Goal: Transaction & Acquisition: Purchase product/service

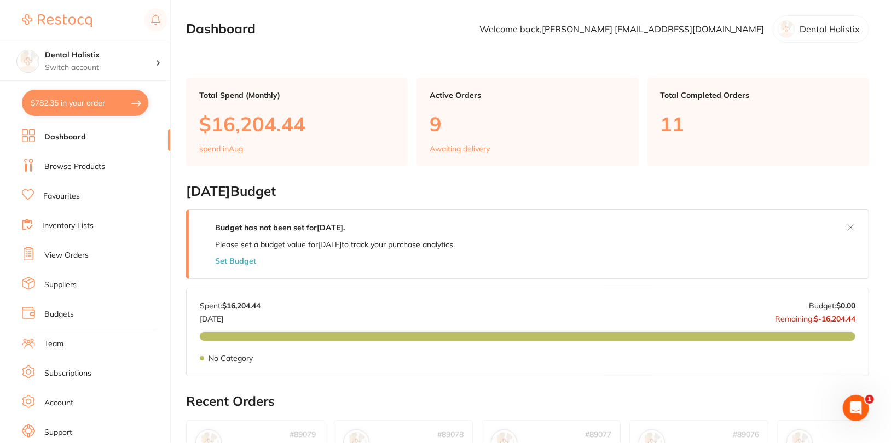
click at [62, 174] on li "Browse Products" at bounding box center [96, 167] width 148 height 16
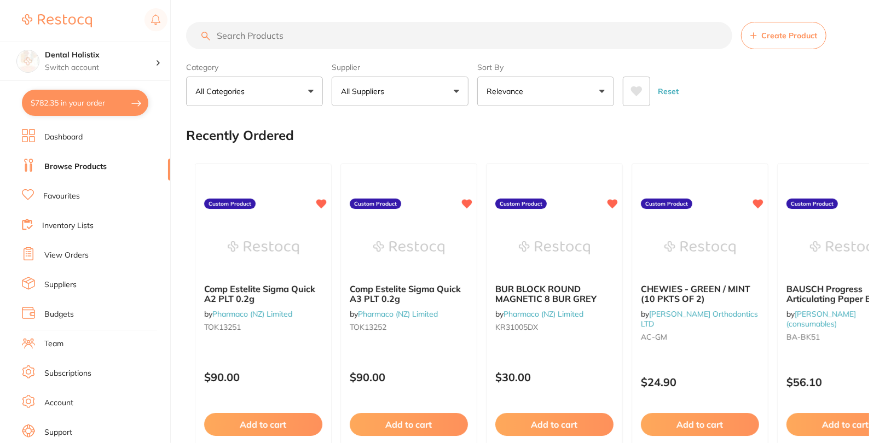
click at [433, 84] on button "All Suppliers" at bounding box center [400, 92] width 137 height 30
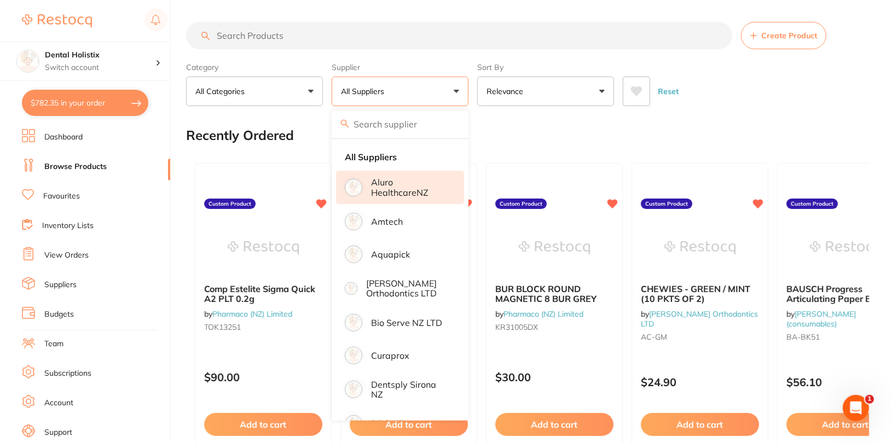
click at [400, 178] on p "Aluro HealthcareNZ" at bounding box center [410, 187] width 78 height 20
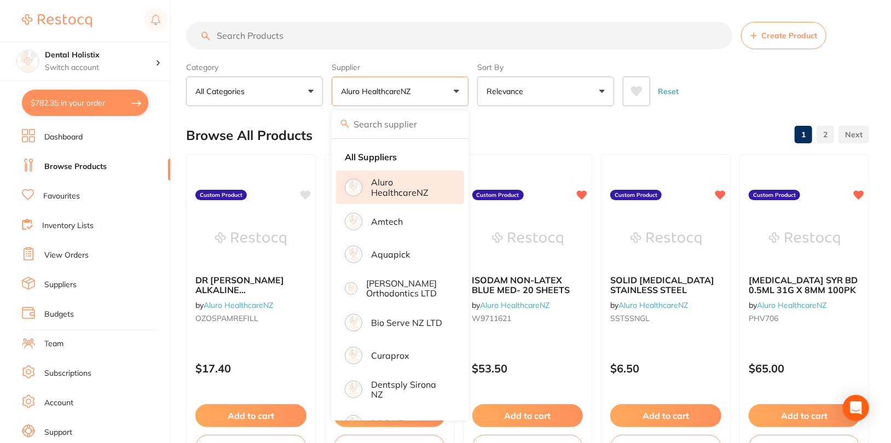
click at [648, 136] on div "Browse All Products 1 2" at bounding box center [527, 135] width 683 height 37
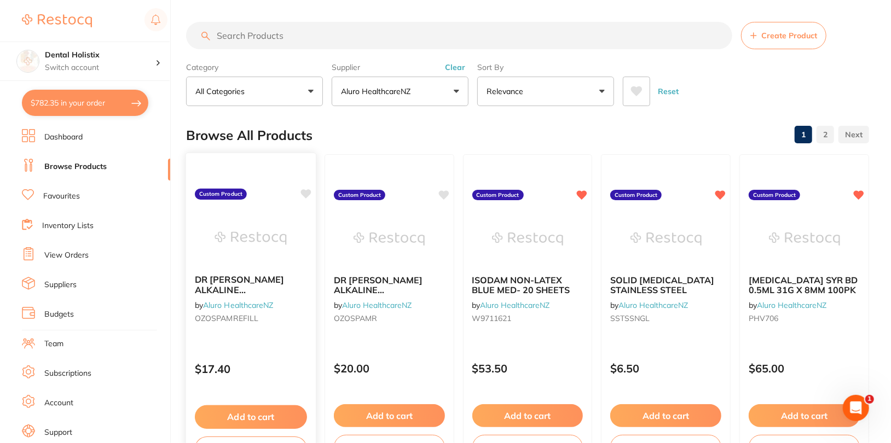
click at [306, 196] on icon at bounding box center [306, 193] width 10 height 9
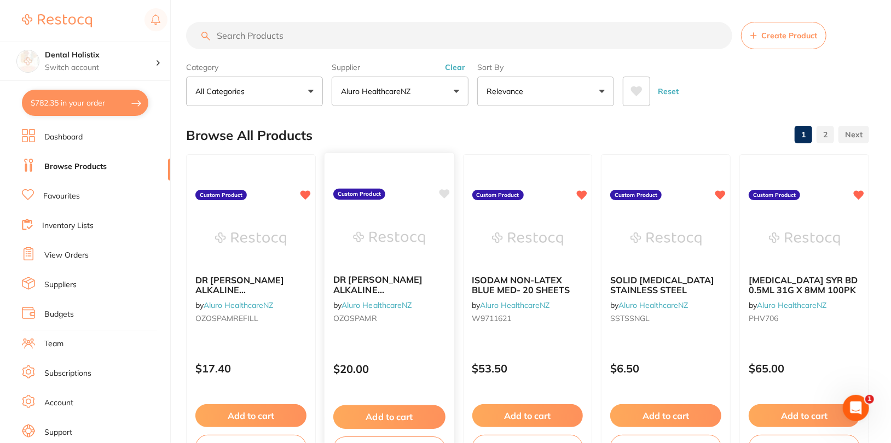
click at [445, 193] on icon at bounding box center [444, 193] width 10 height 9
click at [519, 143] on div "Browse All Products 1 2" at bounding box center [527, 135] width 683 height 37
click at [67, 134] on link "Dashboard" at bounding box center [63, 137] width 38 height 11
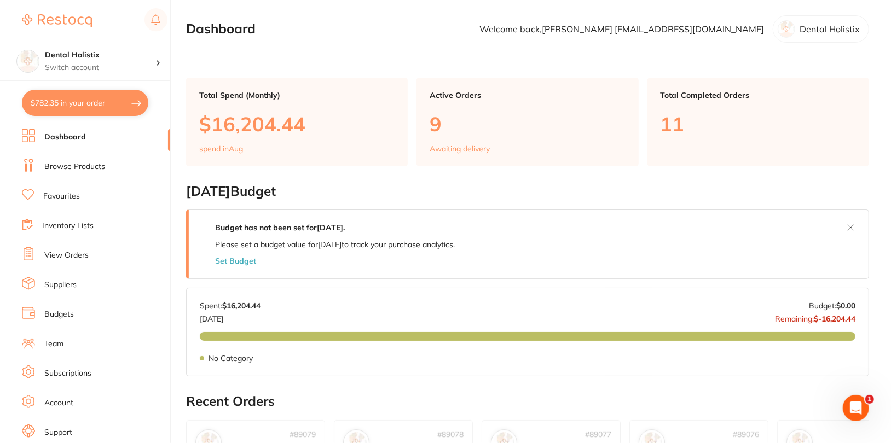
click at [80, 171] on link "Browse Products" at bounding box center [74, 167] width 61 height 11
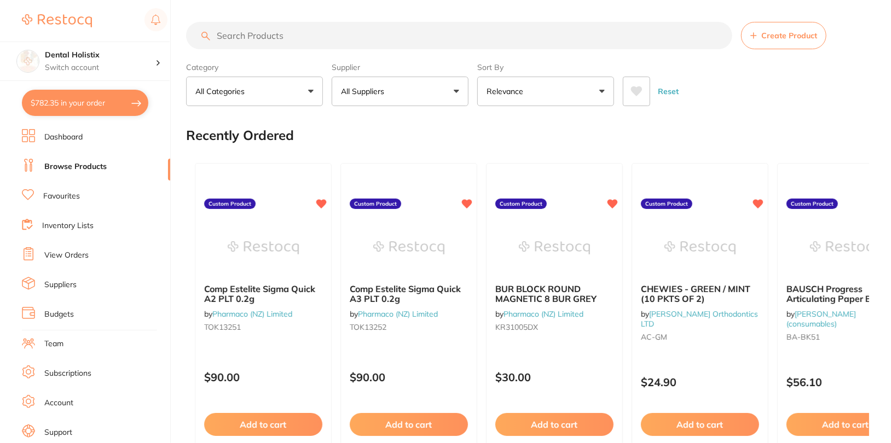
click at [429, 94] on button "All Suppliers" at bounding box center [400, 92] width 137 height 30
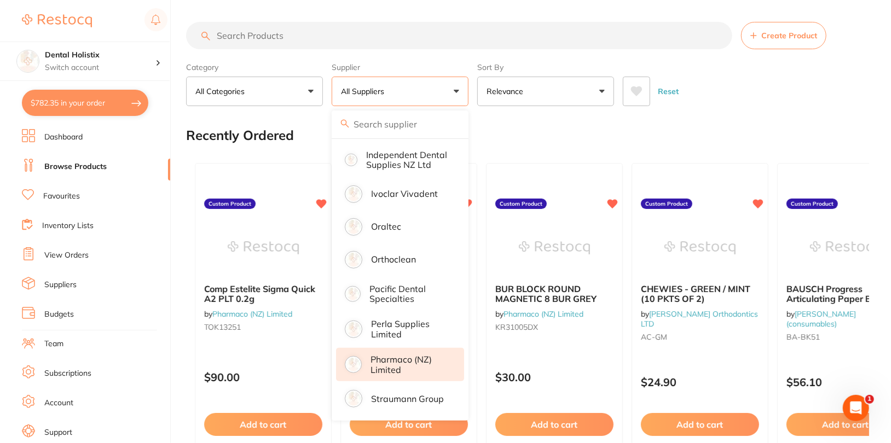
click at [410, 359] on p "Pharmaco (NZ) Limited" at bounding box center [410, 365] width 78 height 20
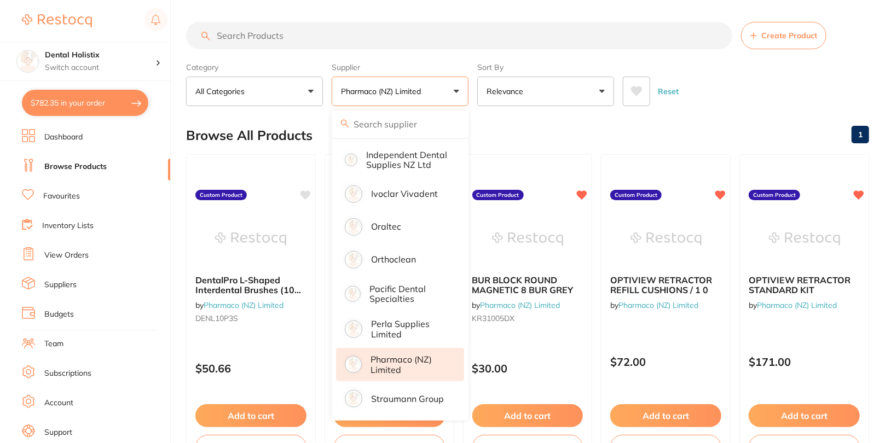
click at [756, 62] on div "Category All Categories All Categories No categories found Clear Category false…" at bounding box center [527, 82] width 683 height 48
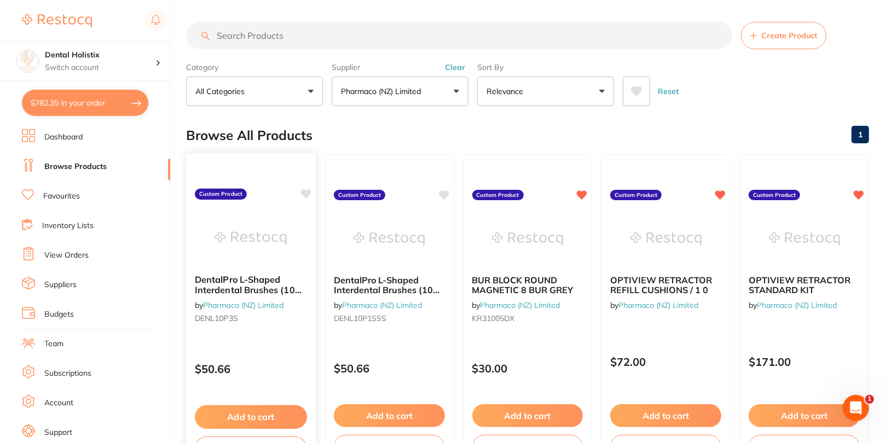
click at [306, 194] on icon at bounding box center [306, 193] width 10 height 9
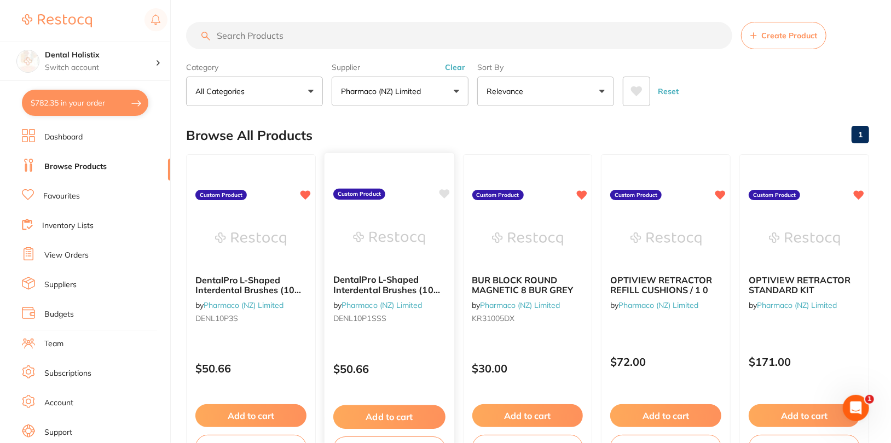
click at [442, 195] on icon at bounding box center [444, 193] width 10 height 9
click at [578, 135] on div "Browse All Products 1" at bounding box center [527, 135] width 683 height 37
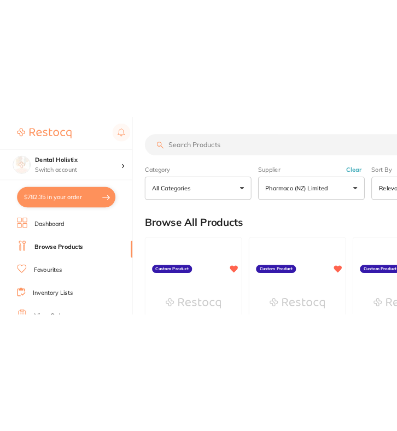
scroll to position [430, 0]
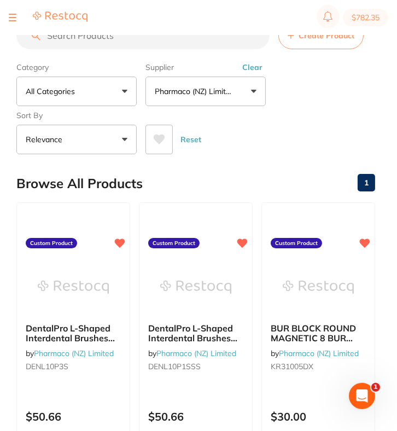
click at [177, 42] on input "search" at bounding box center [142, 35] width 253 height 27
paste input "DENL10P1SSS"
click at [320, 123] on div "Reset" at bounding box center [256, 135] width 221 height 38
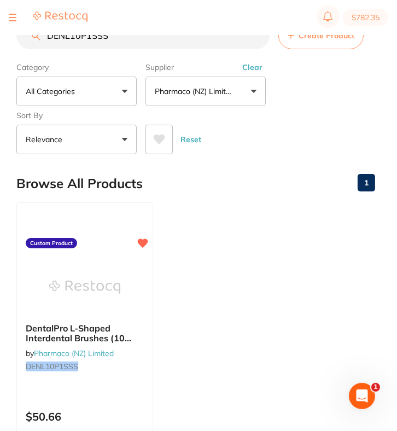
scroll to position [0, 0]
click at [199, 36] on input "DENL10P1SSS" at bounding box center [142, 35] width 253 height 27
paste input "2"
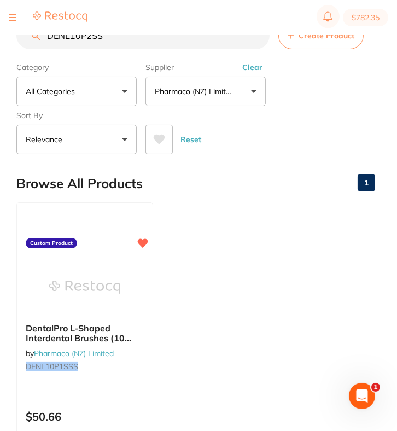
click at [330, 158] on main "DENL10P2SS Create Product Category All Categories All Categories No categories …" at bounding box center [206, 287] width 381 height 574
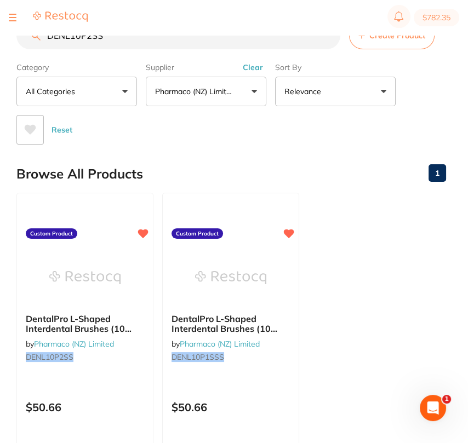
click at [187, 38] on input "DENL10P2SS" at bounding box center [178, 35] width 324 height 27
paste input "3"
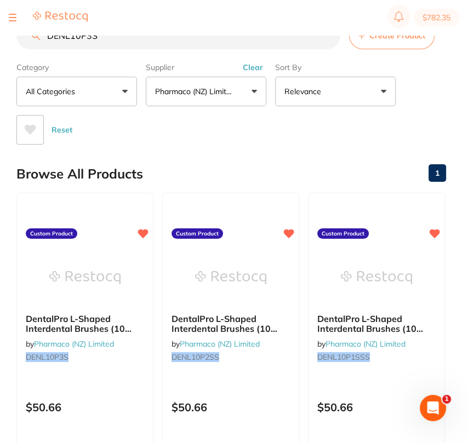
type input "DENL10P3S"
click at [256, 131] on div "Reset" at bounding box center [226, 125] width 420 height 38
click at [330, 36] on input "DENL10P3S" at bounding box center [178, 35] width 324 height 27
click at [255, 70] on button "Clear" at bounding box center [252, 67] width 27 height 10
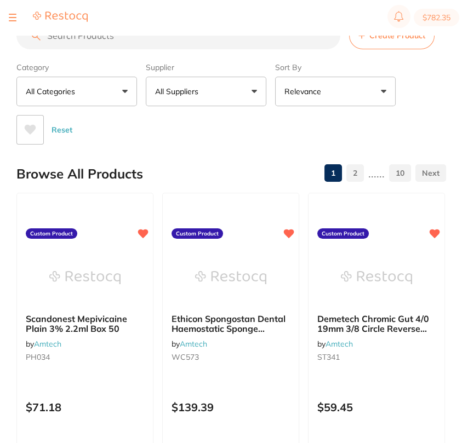
click at [219, 106] on div "Reset" at bounding box center [226, 125] width 420 height 38
click at [218, 96] on button "All Suppliers" at bounding box center [206, 92] width 120 height 30
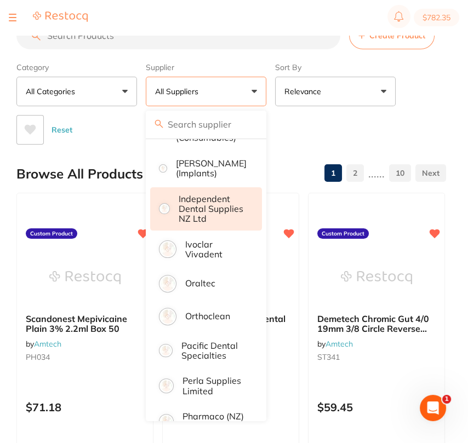
scroll to position [353, 0]
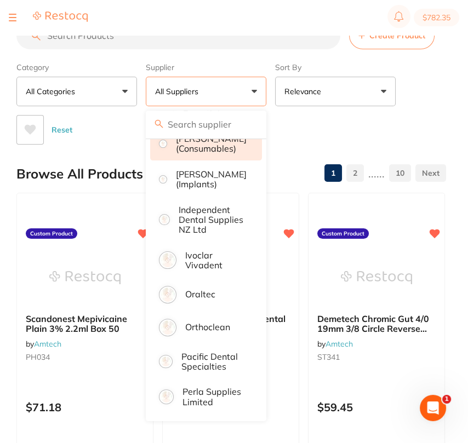
click at [217, 154] on p "[PERSON_NAME] (consumables)" at bounding box center [211, 144] width 71 height 20
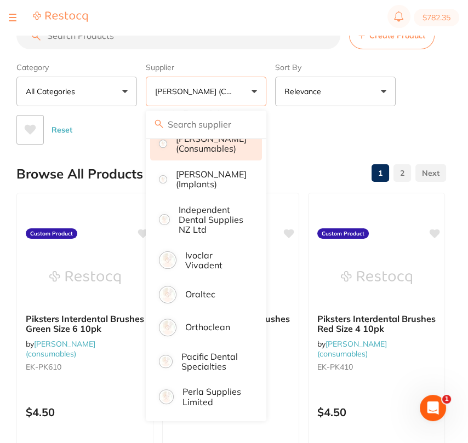
click at [443, 114] on div "Category All Categories All Categories No categories found Clear Category false…" at bounding box center [230, 101] width 429 height 87
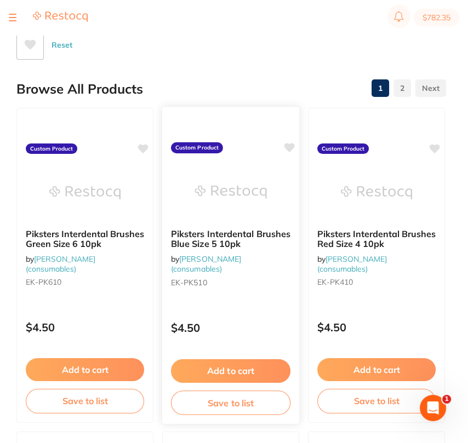
scroll to position [129, 0]
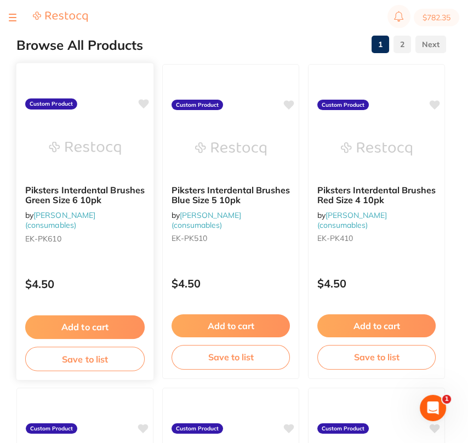
click at [143, 102] on icon at bounding box center [144, 103] width 10 height 9
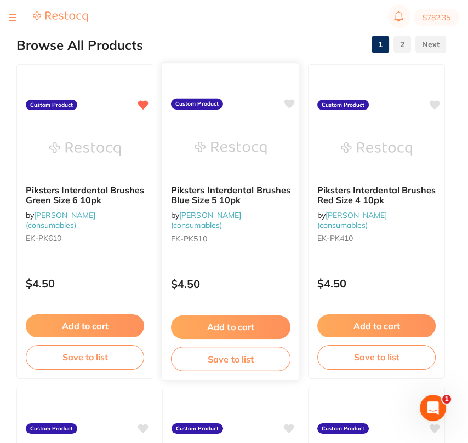
click at [284, 103] on icon at bounding box center [289, 104] width 11 height 11
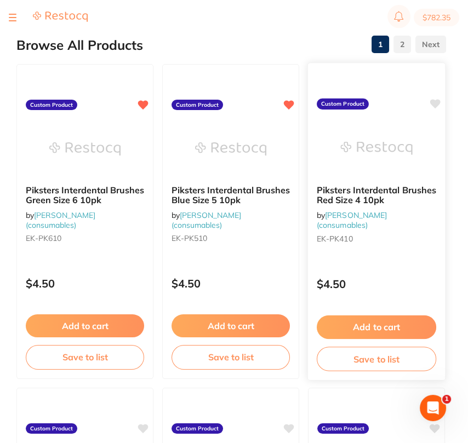
click at [435, 103] on icon at bounding box center [435, 103] width 10 height 9
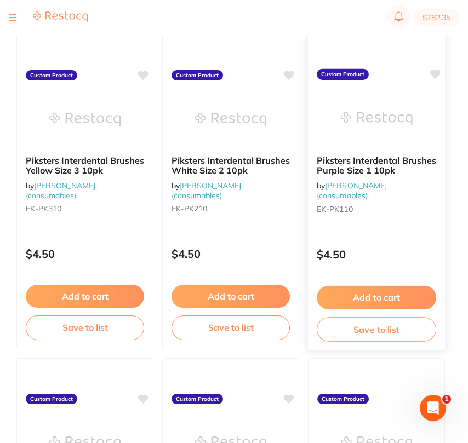
scroll to position [487, 0]
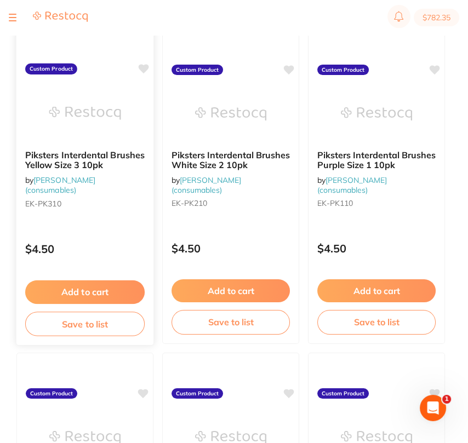
click at [148, 70] on icon at bounding box center [143, 69] width 11 height 11
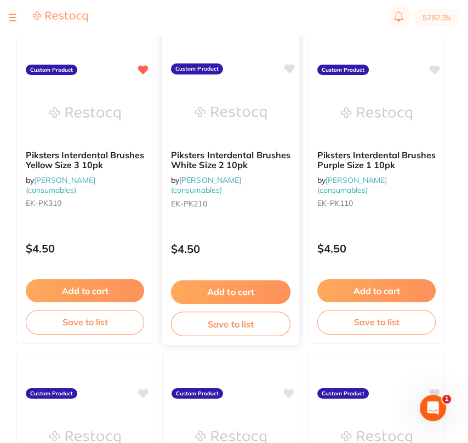
click at [295, 64] on div "Piksters Interdental Brushes White Size 2 10pk by [PERSON_NAME] (consumables) E…" at bounding box center [231, 186] width 139 height 318
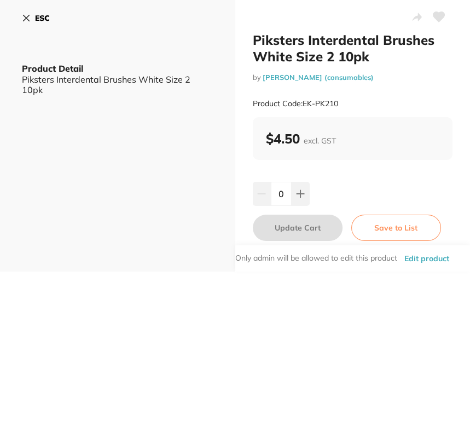
click at [42, 22] on b "ESC" at bounding box center [42, 18] width 15 height 10
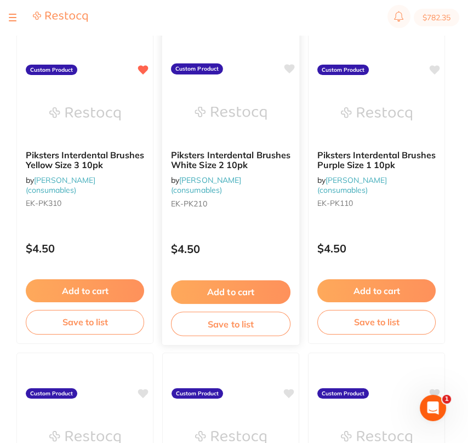
click at [290, 66] on icon at bounding box center [289, 68] width 10 height 9
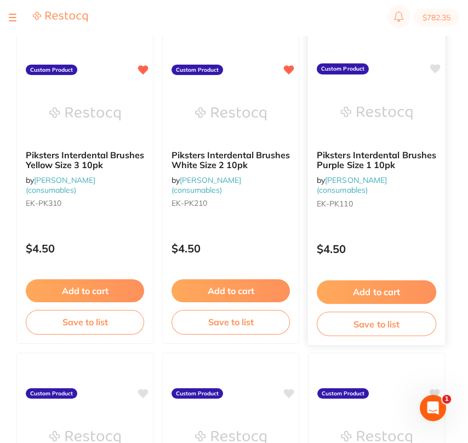
click at [436, 66] on icon at bounding box center [435, 68] width 10 height 9
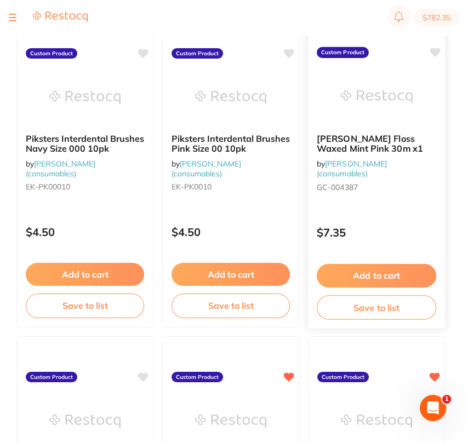
scroll to position [829, 0]
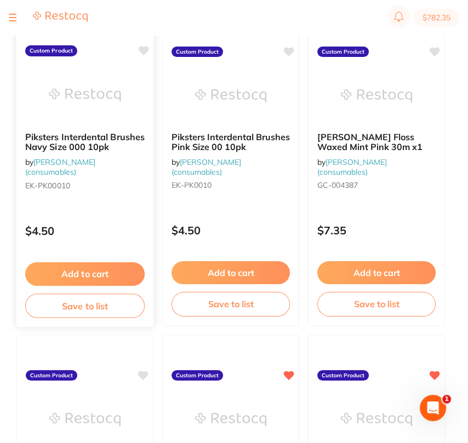
click at [144, 48] on icon at bounding box center [144, 50] width 10 height 9
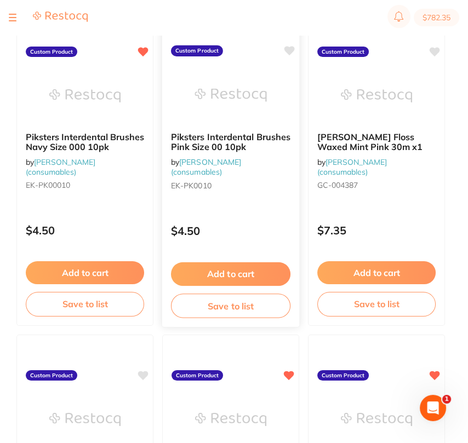
click at [293, 49] on icon at bounding box center [289, 50] width 10 height 9
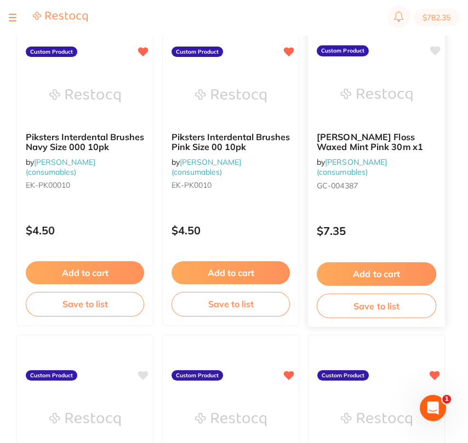
click at [438, 51] on icon at bounding box center [434, 50] width 11 height 11
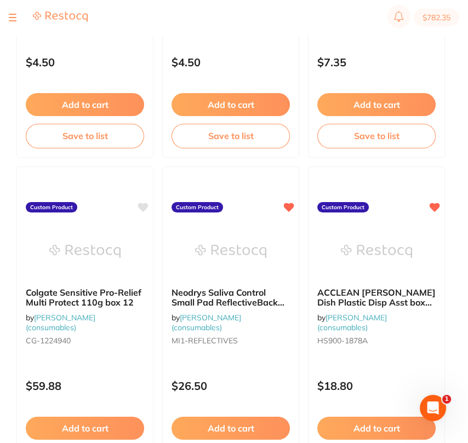
scroll to position [1057, 0]
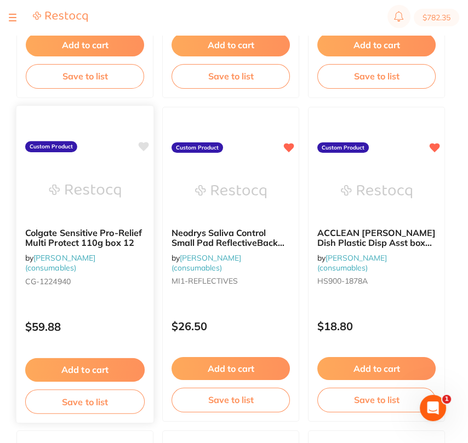
click at [146, 143] on icon at bounding box center [144, 146] width 10 height 9
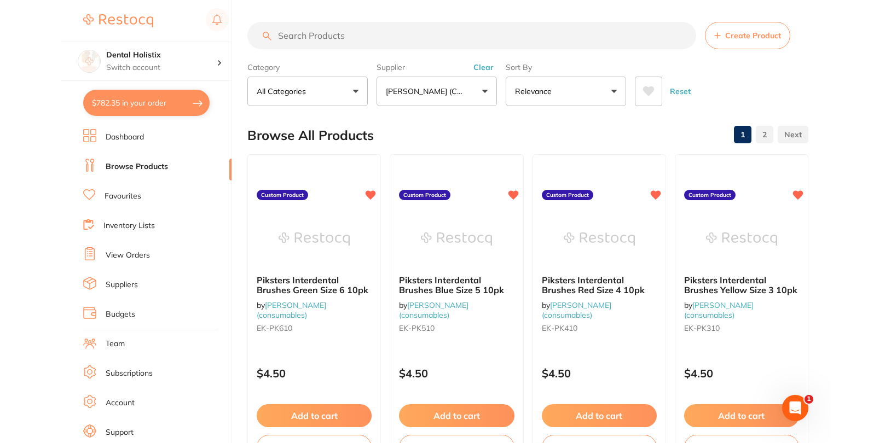
scroll to position [338, 0]
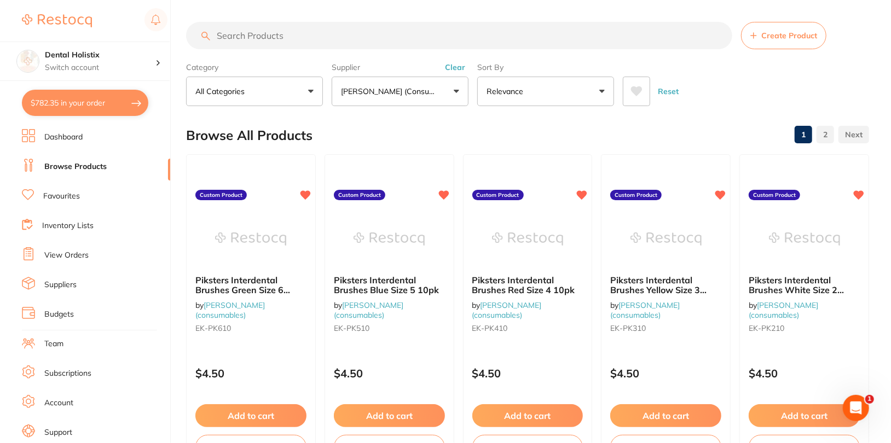
click at [453, 66] on button "Clear" at bounding box center [455, 67] width 27 height 10
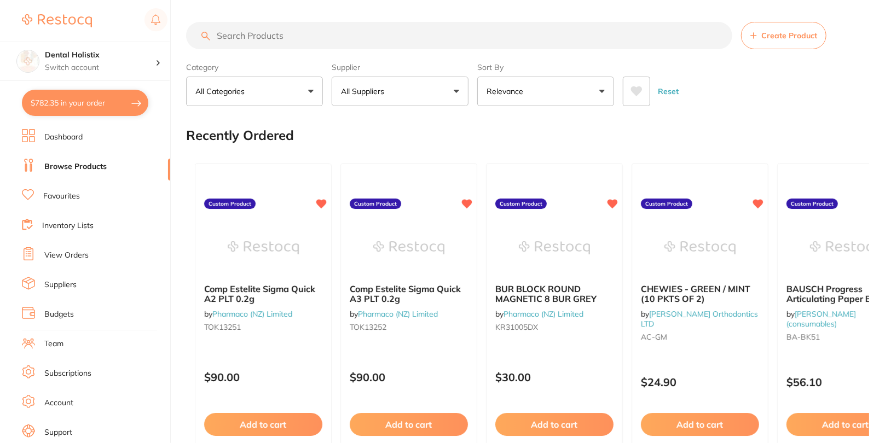
click at [434, 131] on div "Recently Ordered" at bounding box center [527, 135] width 683 height 37
